Goal: Feedback & Contribution: Contribute content

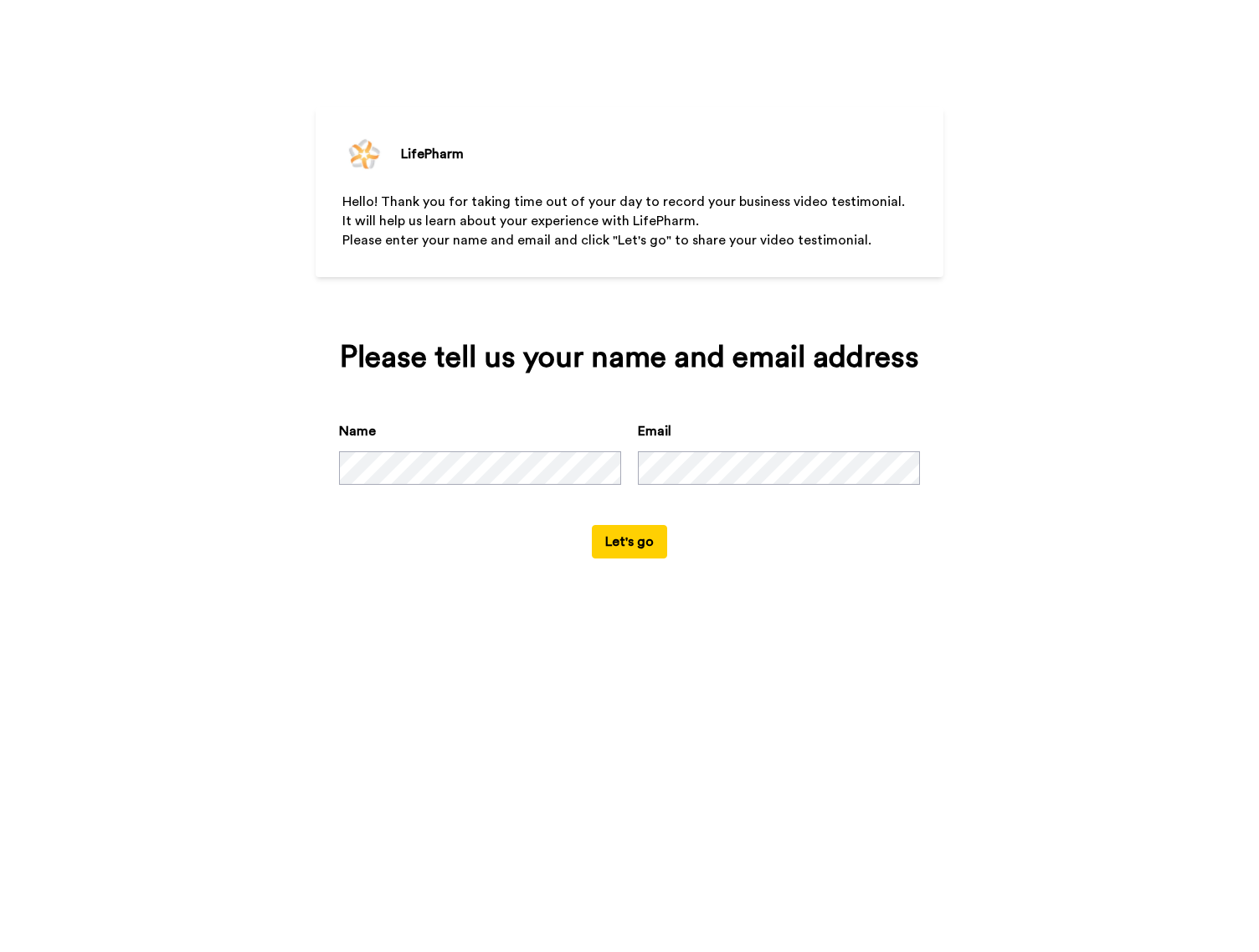
click at [868, 713] on div "LifePharm Hello! Thank you for taking time out of your day to record your busin…" at bounding box center [629, 476] width 1259 height 952
click at [632, 545] on button "Let's go" at bounding box center [629, 541] width 75 height 33
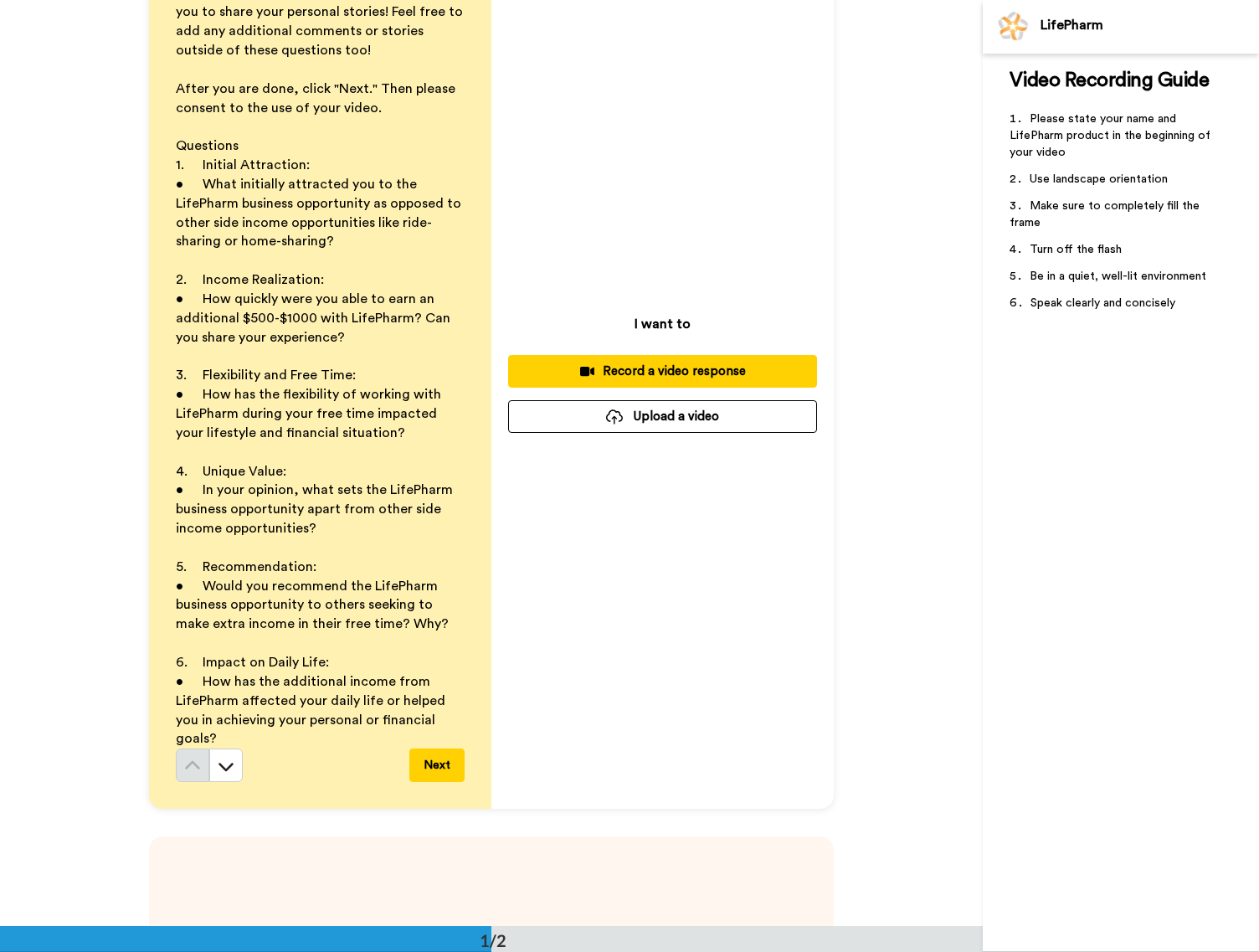
scroll to position [23, 0]
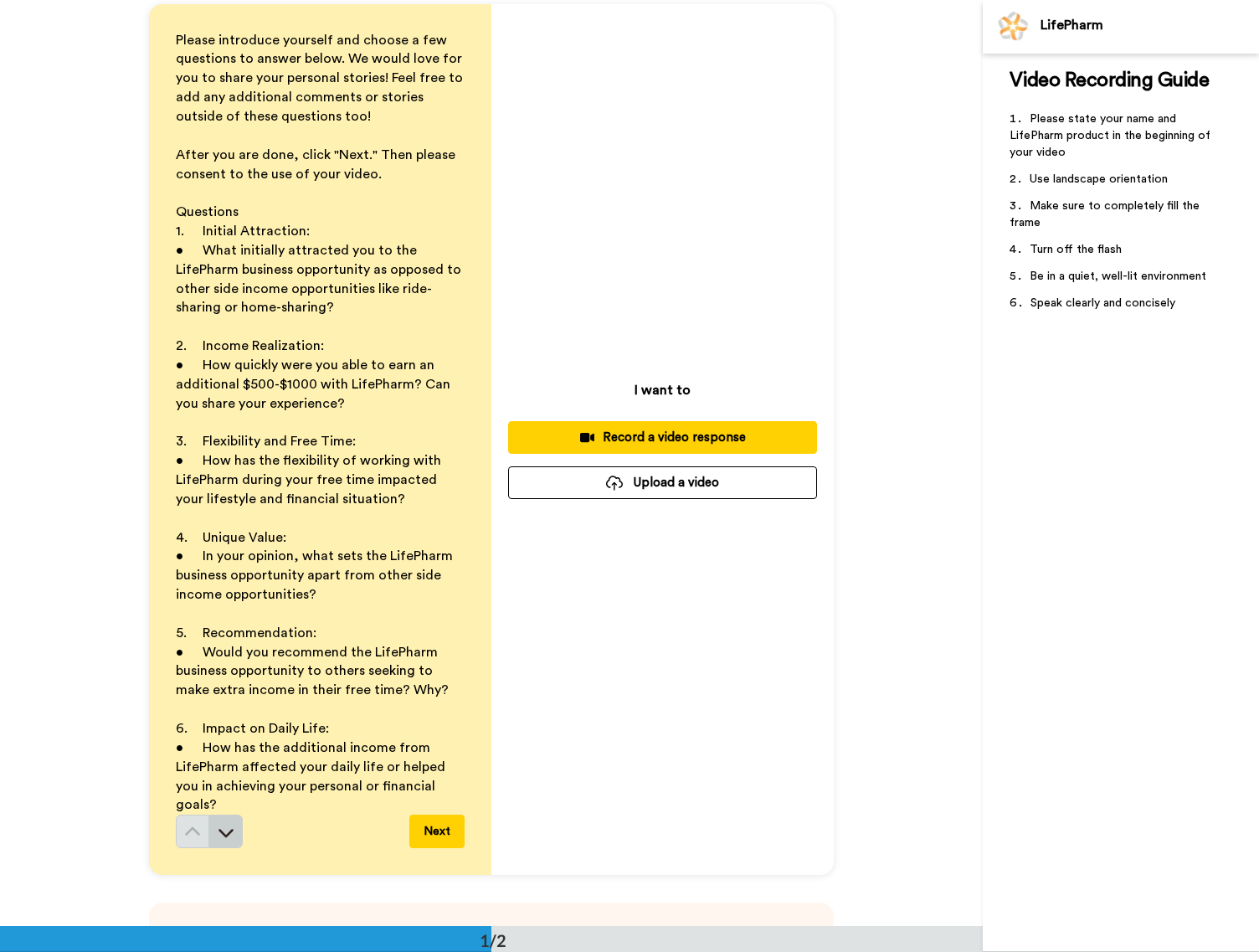
click at [218, 826] on icon at bounding box center [226, 831] width 17 height 17
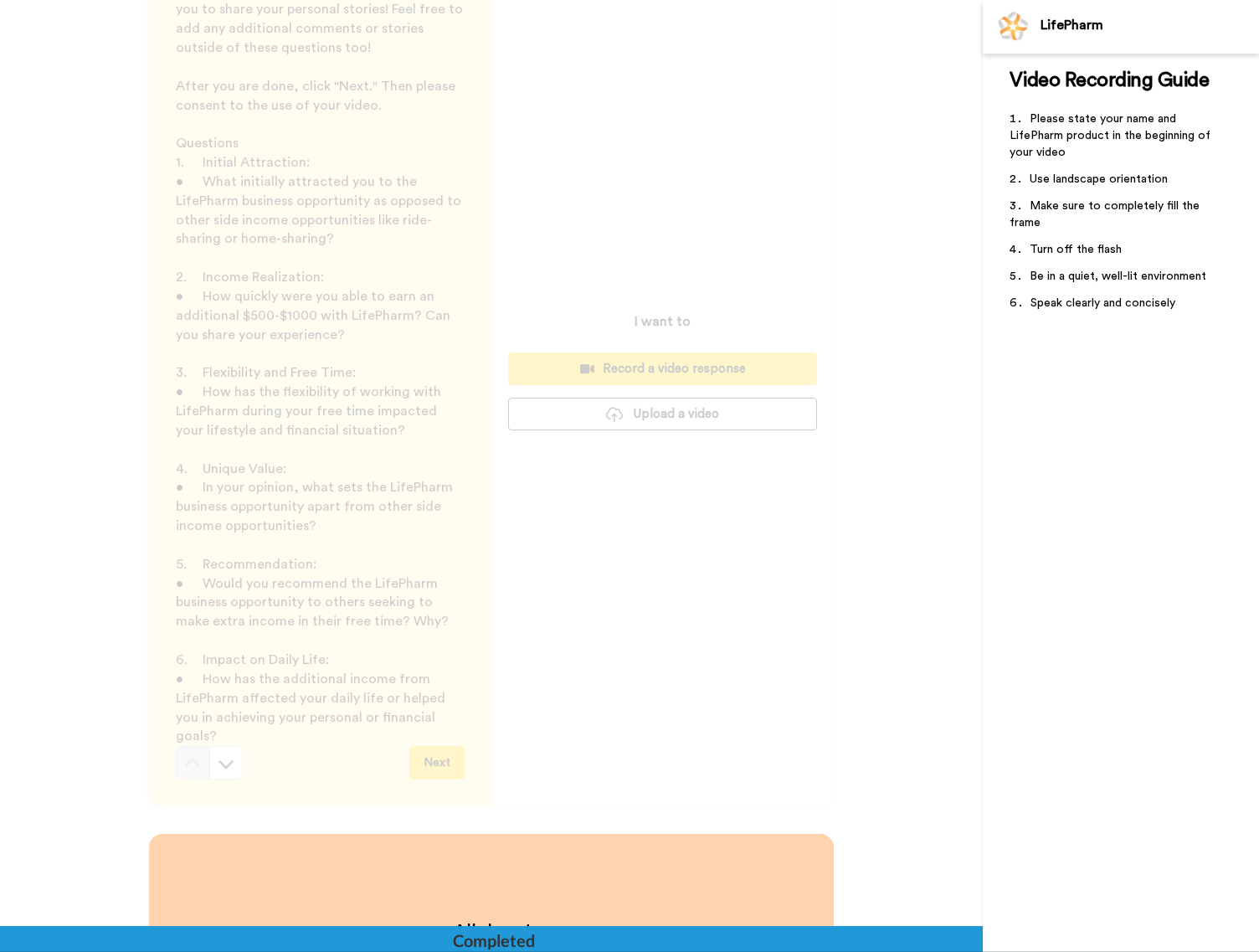
scroll to position [0, 0]
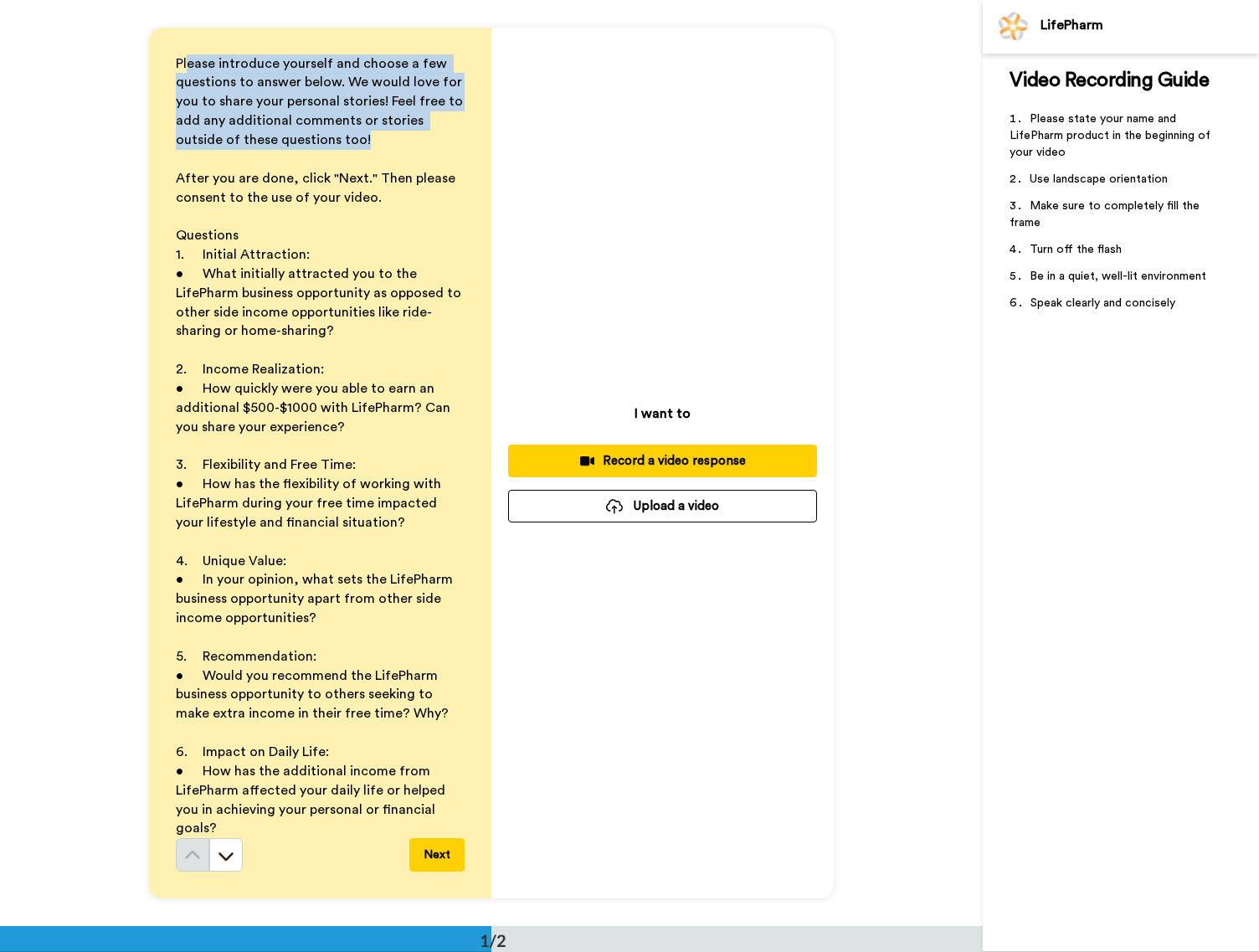
drag, startPoint x: 182, startPoint y: 81, endPoint x: 344, endPoint y: 146, distance: 174.6
click at [344, 146] on p "Please introduce yourself and choose a few questions to answer below. We would …" at bounding box center [320, 102] width 289 height 95
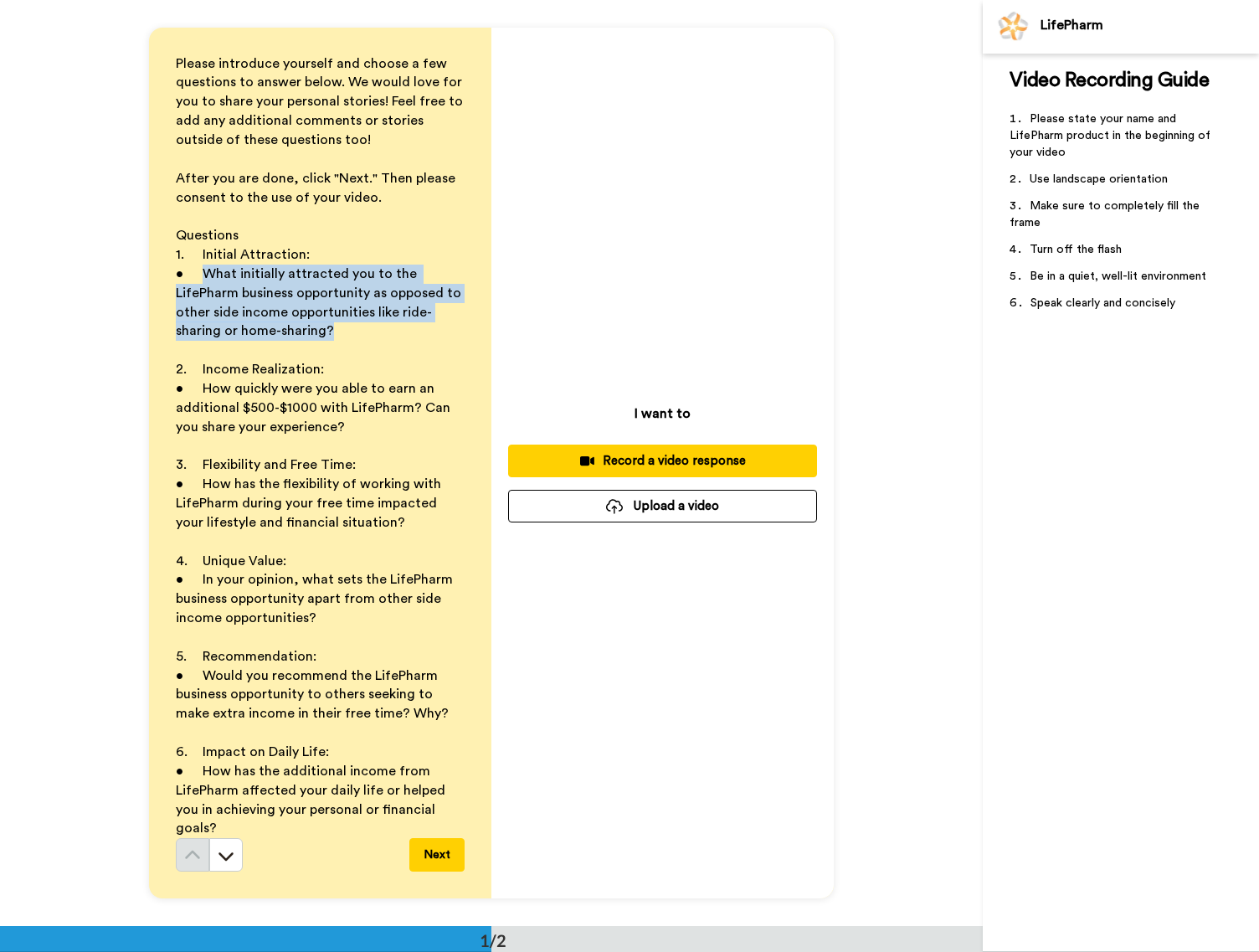
drag, startPoint x: 338, startPoint y: 345, endPoint x: 195, endPoint y: 275, distance: 159.2
click at [195, 275] on p "• What initially attracted you to the LifePharm business opportunity as opposed…" at bounding box center [320, 303] width 289 height 76
copy span "What initially attracted you to the LifePharm business opportunity as opposed t…"
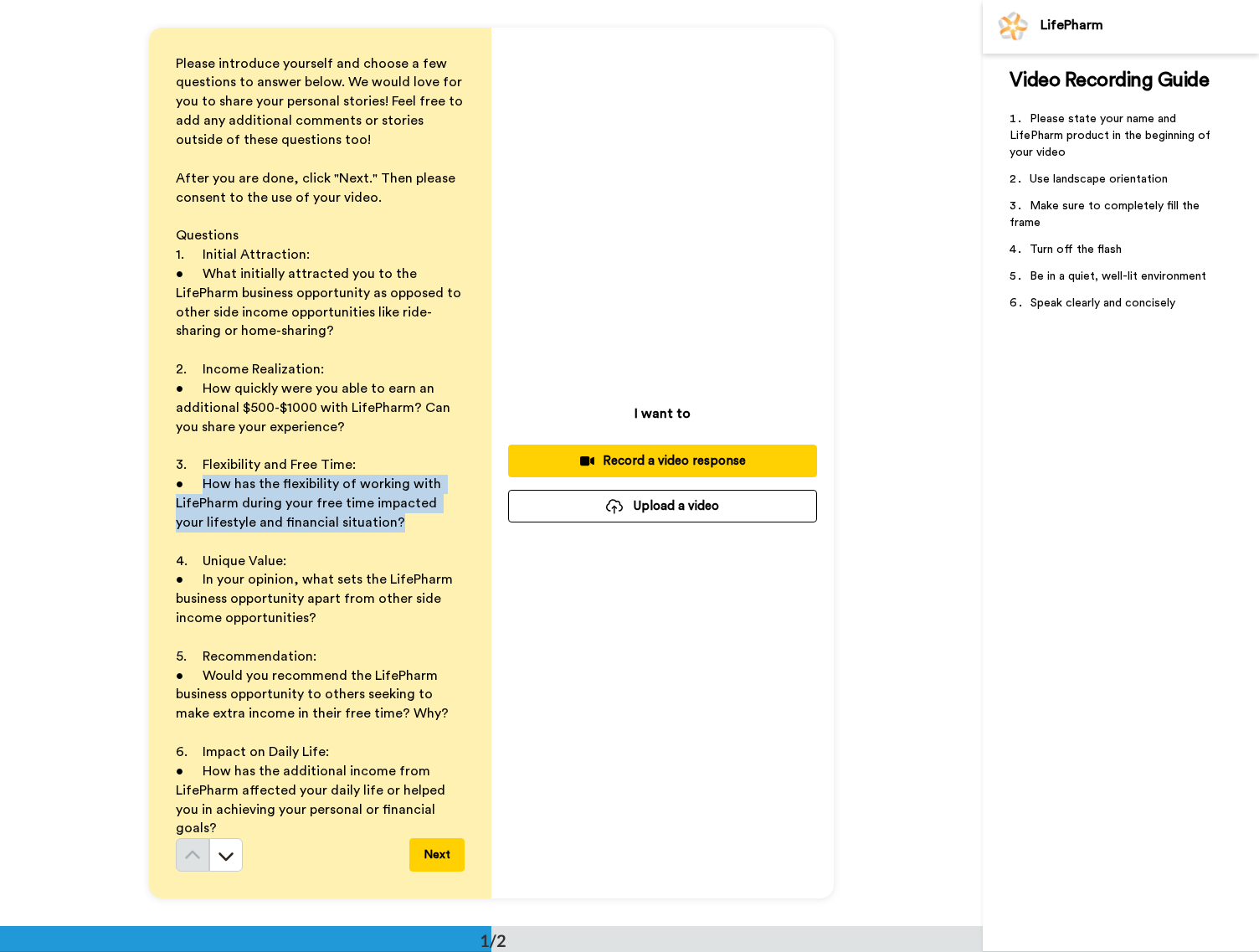
drag, startPoint x: 200, startPoint y: 493, endPoint x: 376, endPoint y: 533, distance: 180.5
click at [376, 532] on p "• How has the flexibility of working with LifePharm during your free time impac…" at bounding box center [320, 502] width 289 height 57
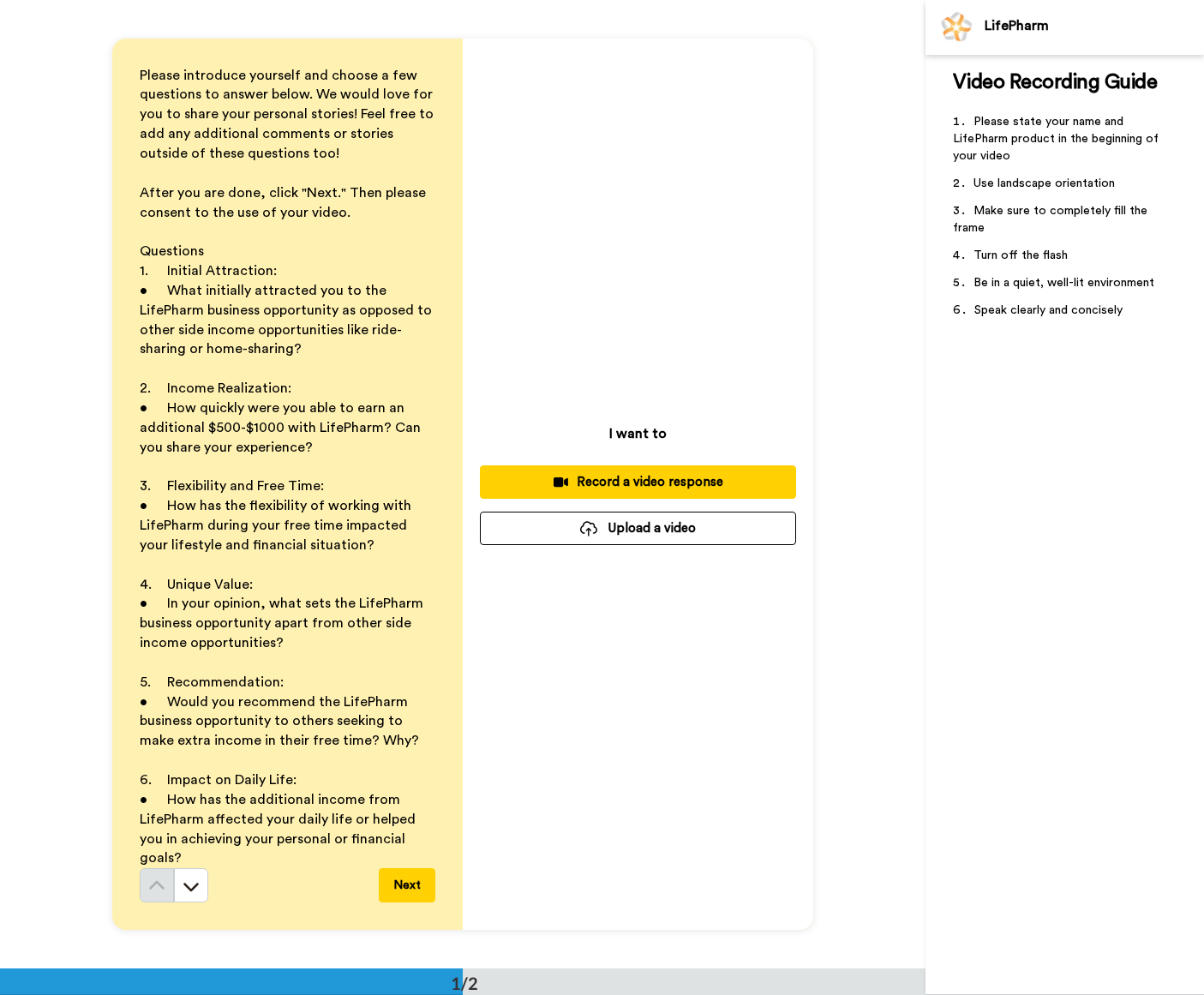
click at [299, 653] on p "• In your opinion, what sets the LifePharm business opportunity apart from othe…" at bounding box center [287, 623] width 296 height 59
drag, startPoint x: 297, startPoint y: 656, endPoint x: 161, endPoint y: 610, distance: 143.6
click at [161, 610] on p "• In your opinion, what sets the LifePharm business opportunity apart from othe…" at bounding box center [287, 623] width 296 height 59
copy span "In your opinion, what sets the LifePharm business opportunity apart from other …"
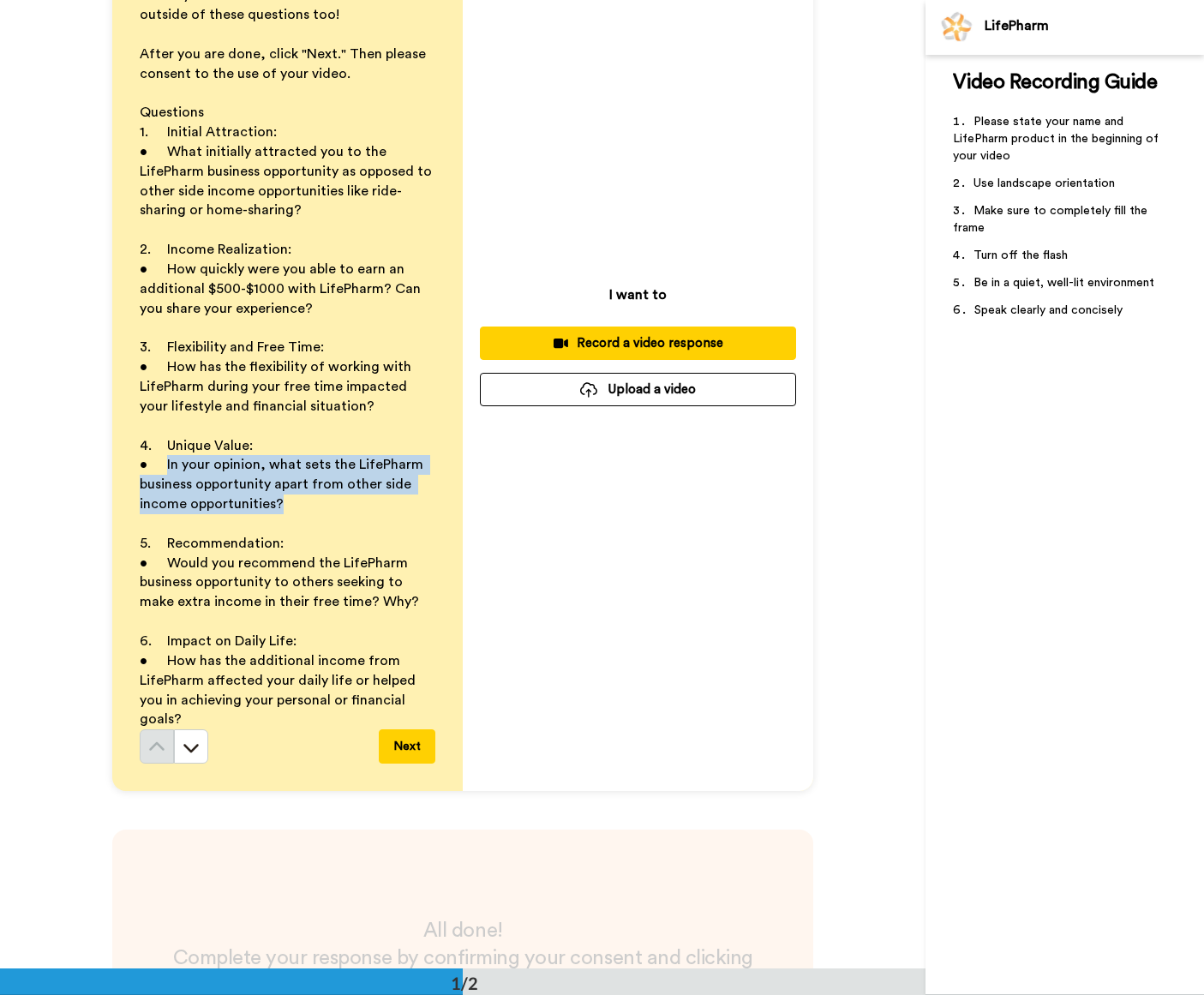
scroll to position [260, 0]
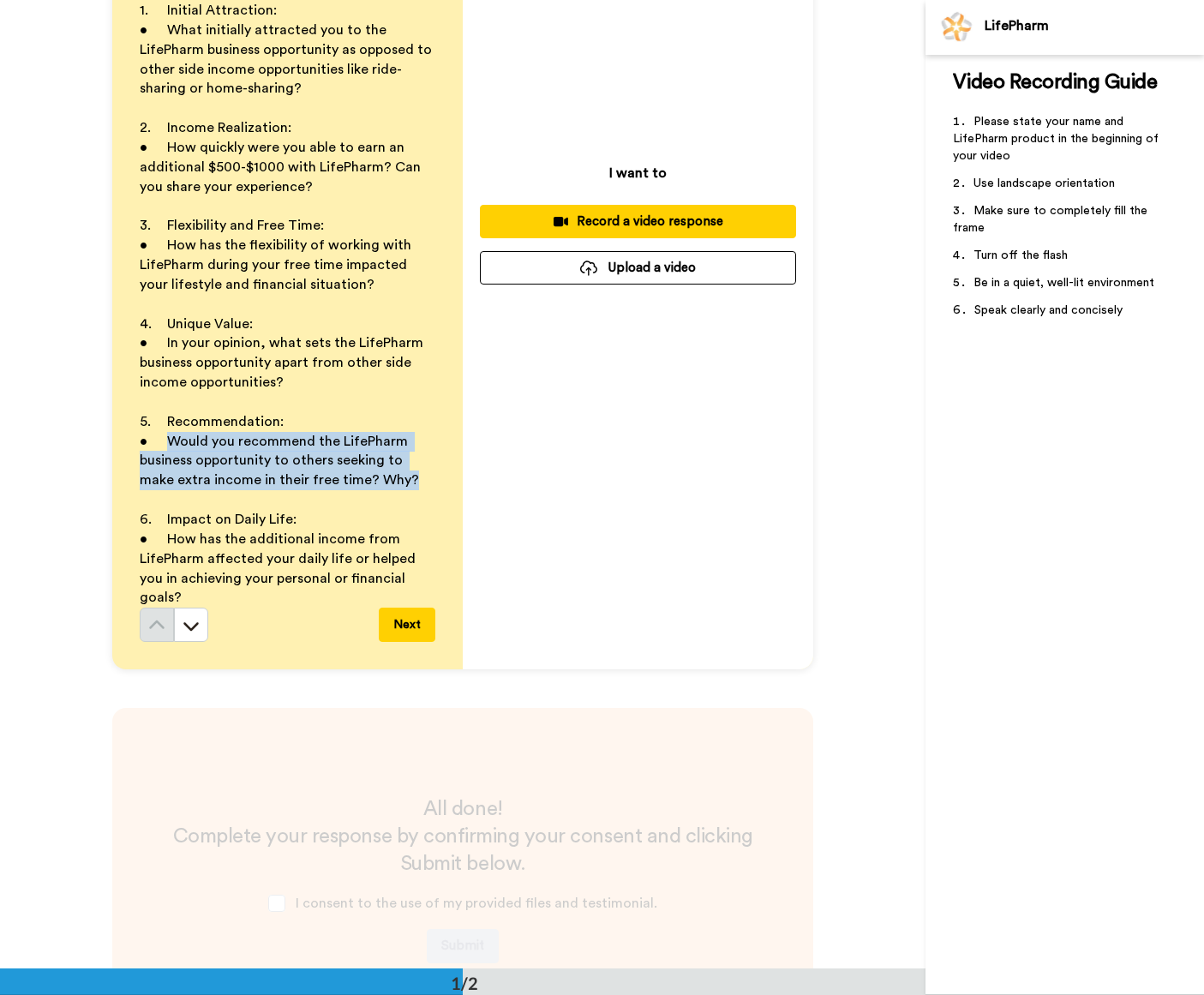
drag, startPoint x: 159, startPoint y: 452, endPoint x: 382, endPoint y: 489, distance: 226.0
click at [382, 489] on p "• Would you recommend the LifePharm business opportunity to others seeking to m…" at bounding box center [287, 461] width 296 height 59
click at [686, 517] on div "I want to Record a video response Upload a video" at bounding box center [638, 223] width 351 height 892
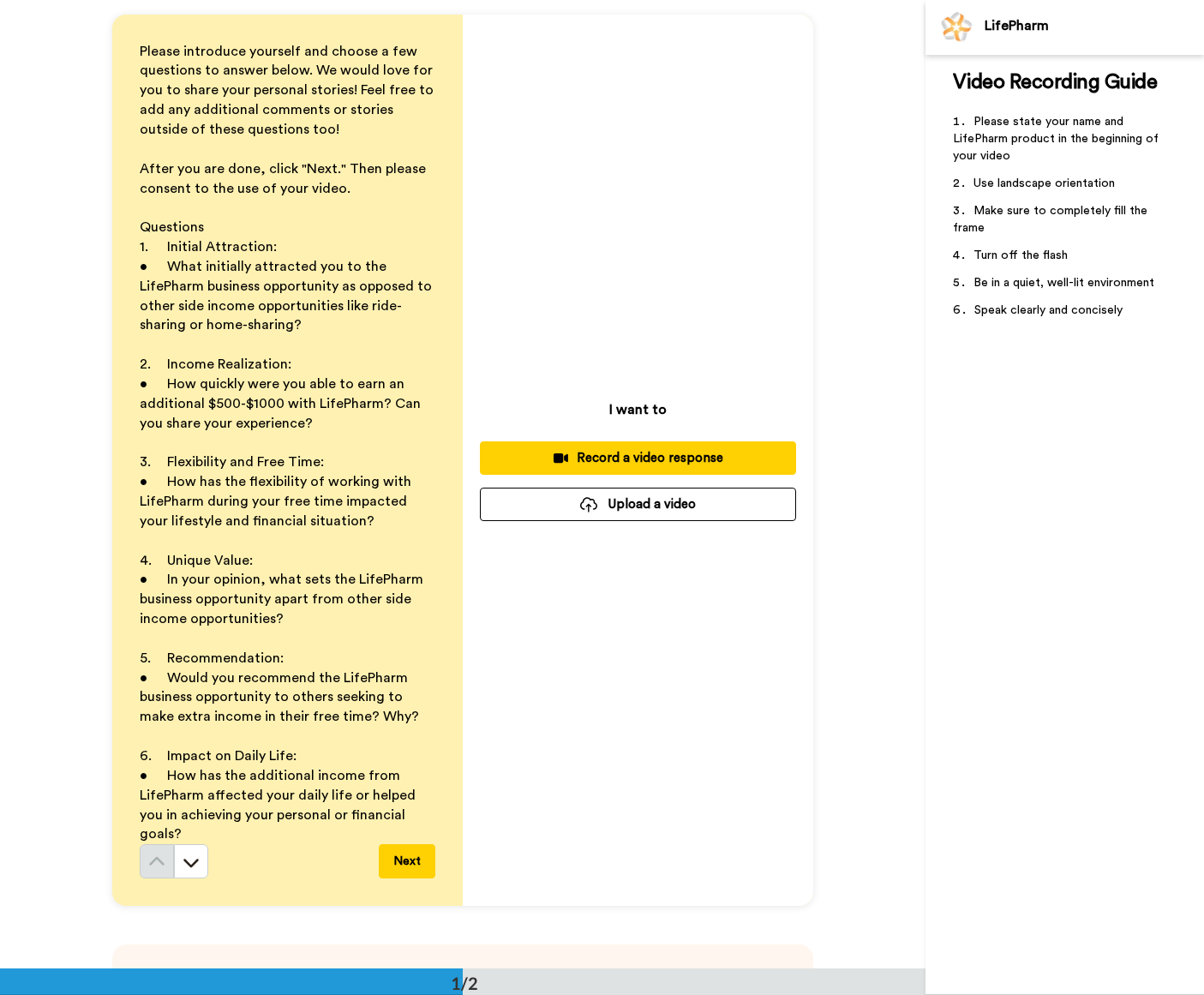
scroll to position [0, 0]
